Goal: Check status: Check status

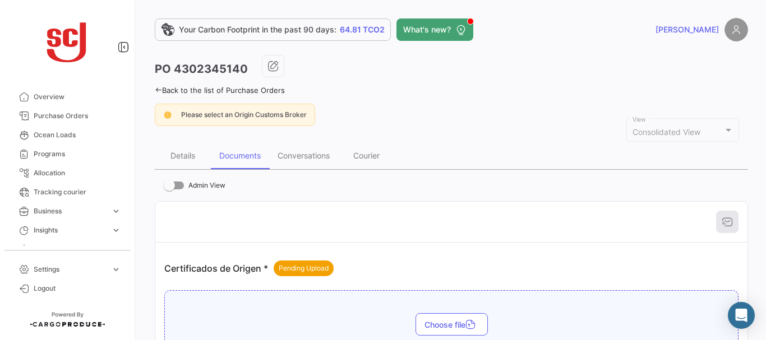
scroll to position [54, 0]
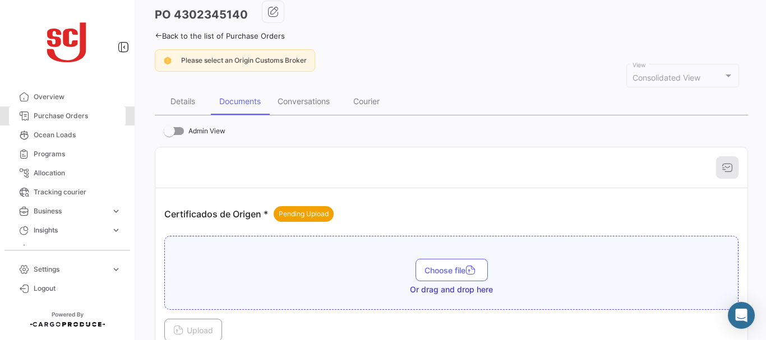
click at [71, 112] on span "Purchase Orders" at bounding box center [77, 116] width 87 height 10
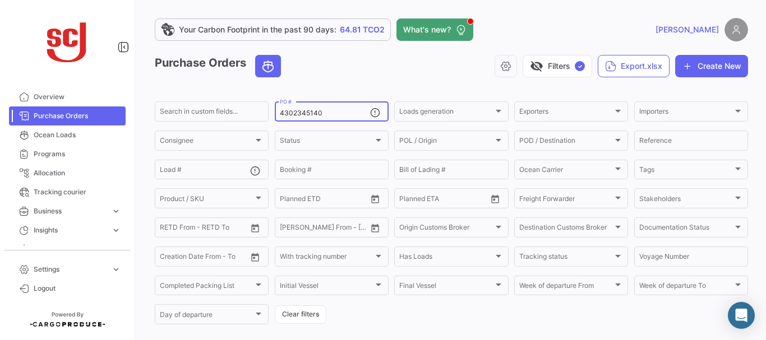
click at [330, 112] on input "4302345140" at bounding box center [325, 113] width 90 height 8
type input "4302344205"
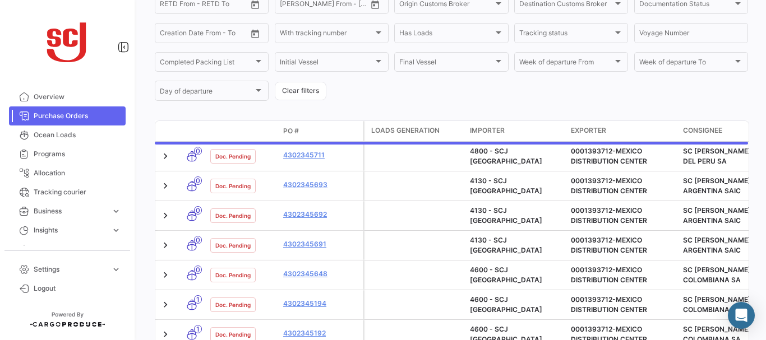
scroll to position [113, 0]
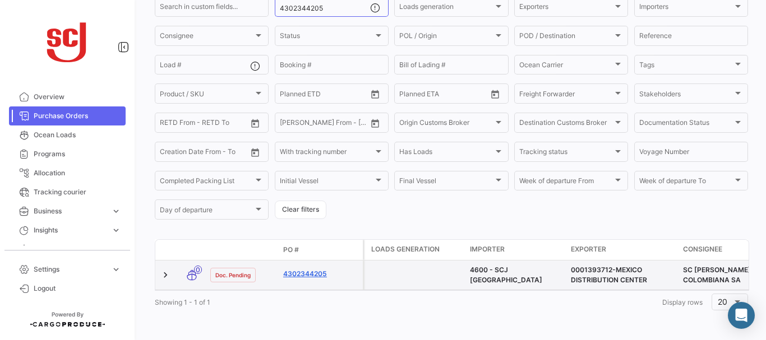
click at [302, 269] on link "4302344205" at bounding box center [320, 274] width 75 height 10
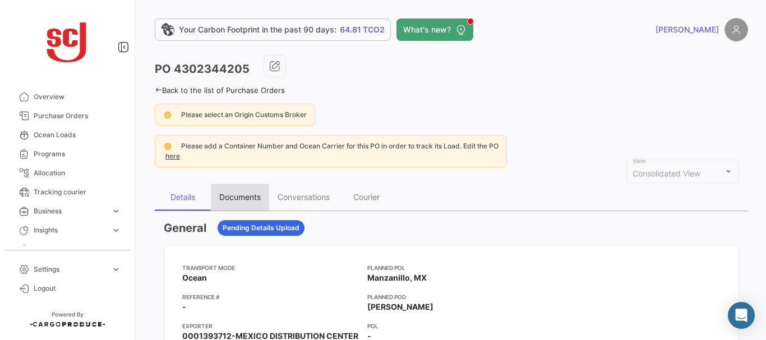
click at [232, 205] on div "Documents" at bounding box center [240, 197] width 58 height 27
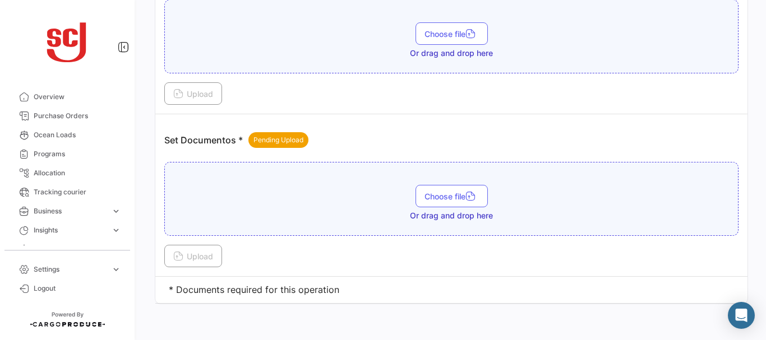
scroll to position [643, 0]
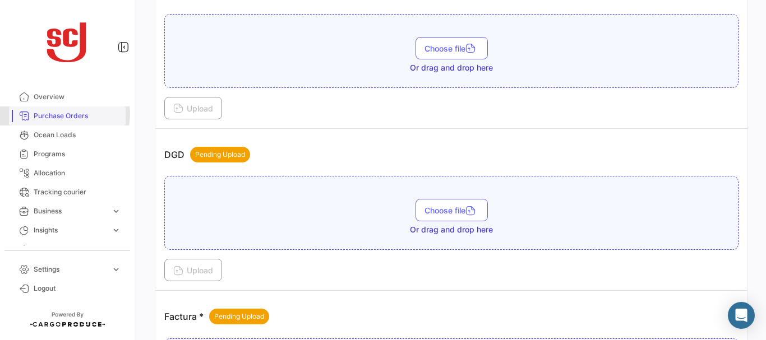
click at [63, 114] on span "Purchase Orders" at bounding box center [77, 116] width 87 height 10
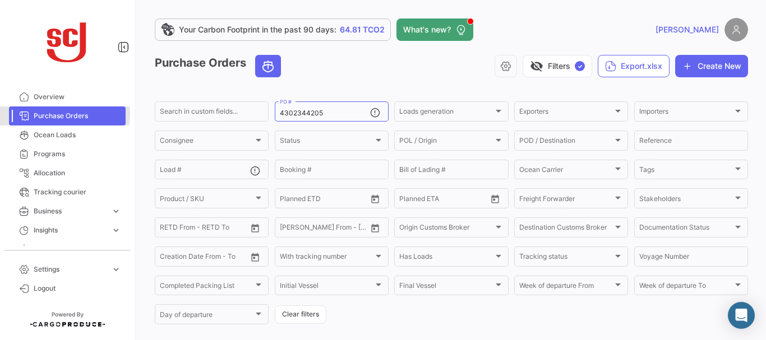
click at [63, 114] on span "Purchase Orders" at bounding box center [77, 116] width 87 height 10
